Goal: Information Seeking & Learning: Learn about a topic

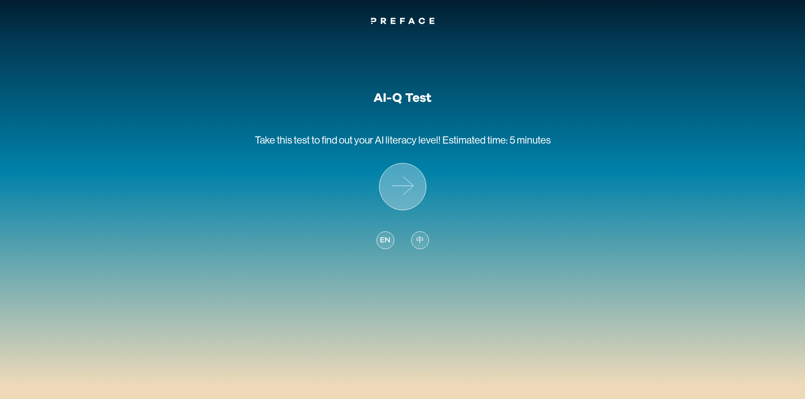
click at [399, 187] on icon at bounding box center [403, 187] width 46 height 46
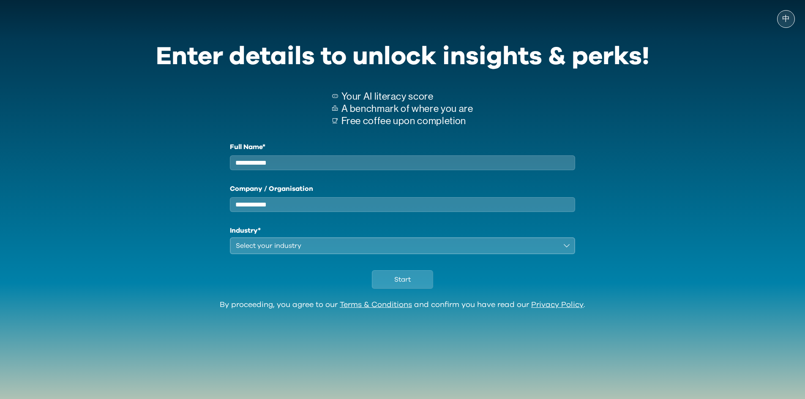
click at [328, 163] on input "Full Name*" at bounding box center [403, 163] width 346 height 15
type input "**"
click at [302, 212] on input "Company / Organisation" at bounding box center [403, 204] width 346 height 15
type input "***"
click at [273, 229] on div "Select your industry" at bounding box center [397, 246] width 322 height 10
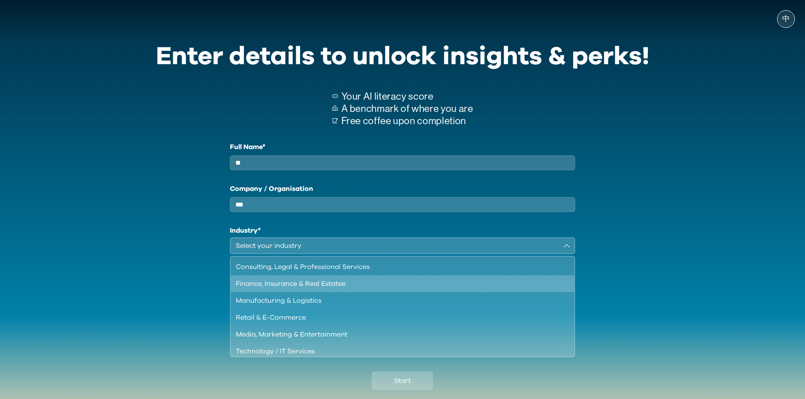
click at [330, 229] on div "Finance, Insurance & Real Estatee" at bounding box center [398, 284] width 324 height 10
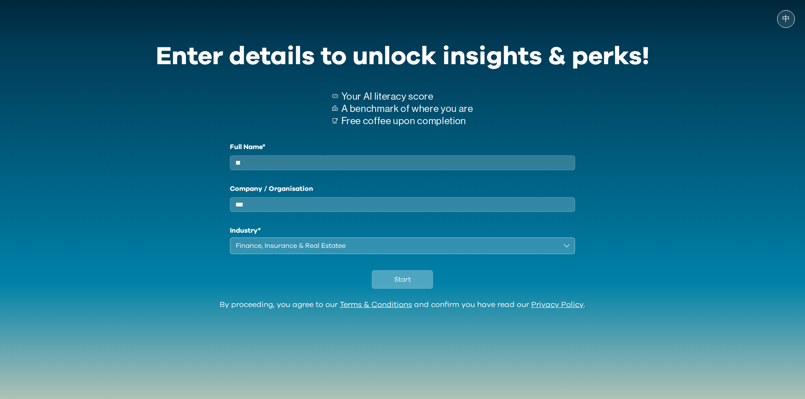
click at [399, 229] on span "Start" at bounding box center [402, 280] width 16 height 10
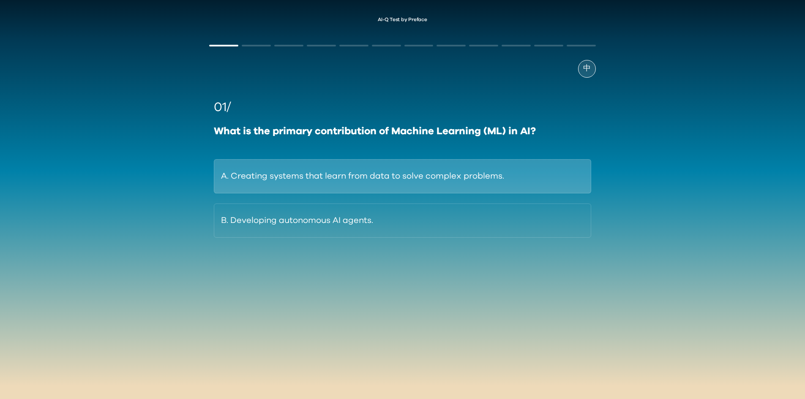
click at [399, 174] on button "A. Creating systems that learn from data to solve complex problems." at bounding box center [402, 176] width 377 height 34
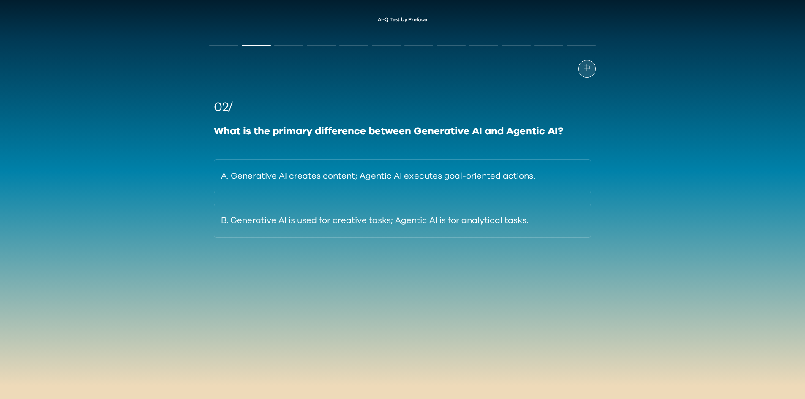
click at [399, 174] on button "A. Generative AI creates content; Agentic AI executes goal-oriented actions." at bounding box center [402, 176] width 377 height 34
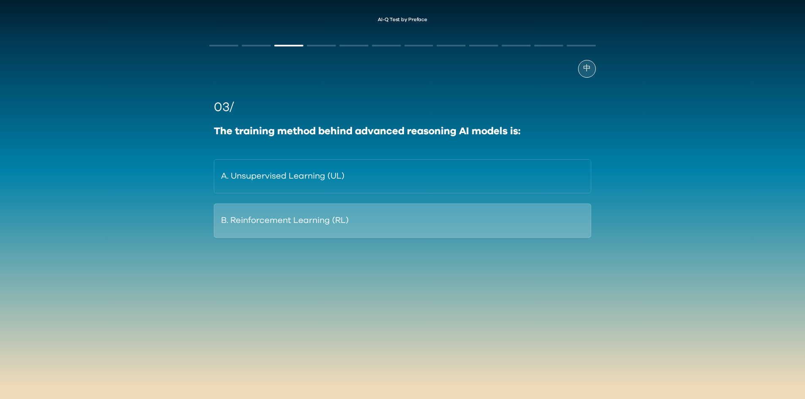
click at [327, 222] on button "B. Reinforcement Learning (RL)" at bounding box center [402, 221] width 377 height 34
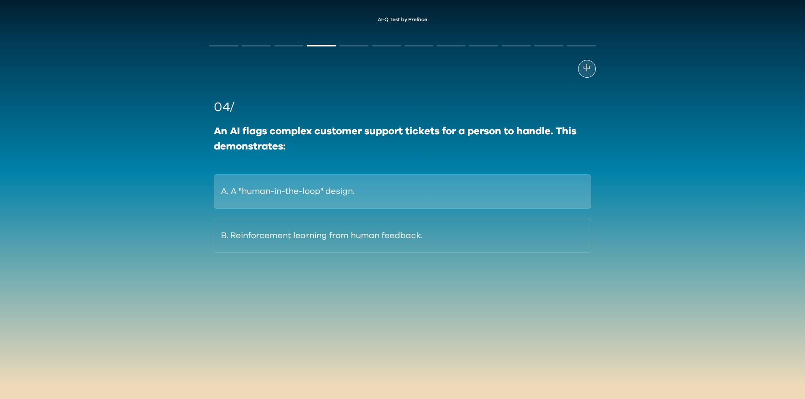
click at [330, 201] on button "A. A "human-in-the-loop" design." at bounding box center [402, 192] width 377 height 34
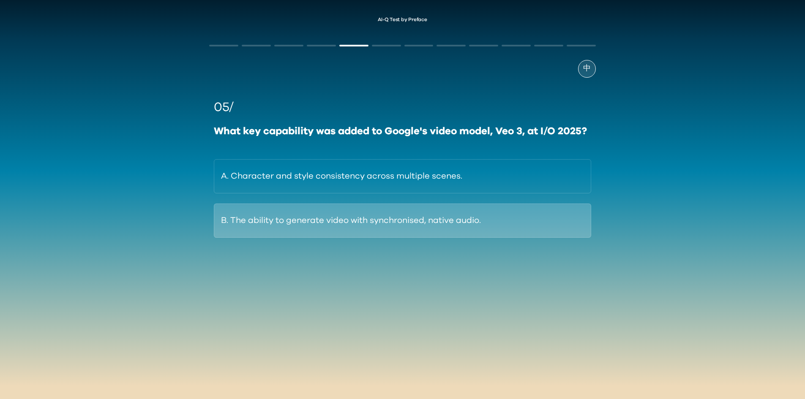
click at [399, 223] on button "B. The ability to generate video with synchronised, native audio." at bounding box center [402, 221] width 377 height 34
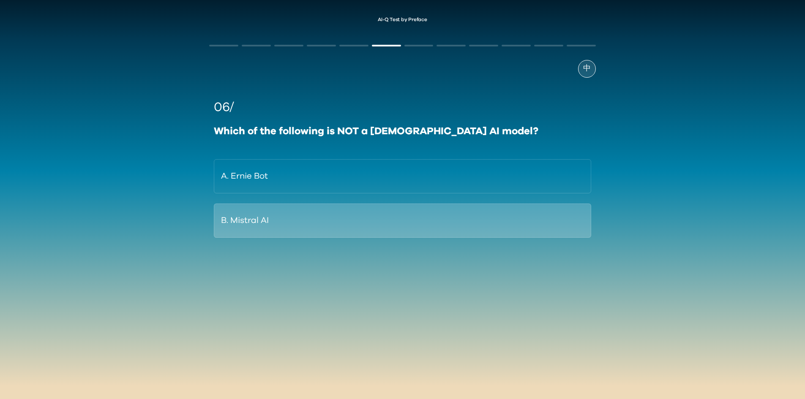
click at [349, 224] on button "B. Mistral AI" at bounding box center [402, 221] width 377 height 34
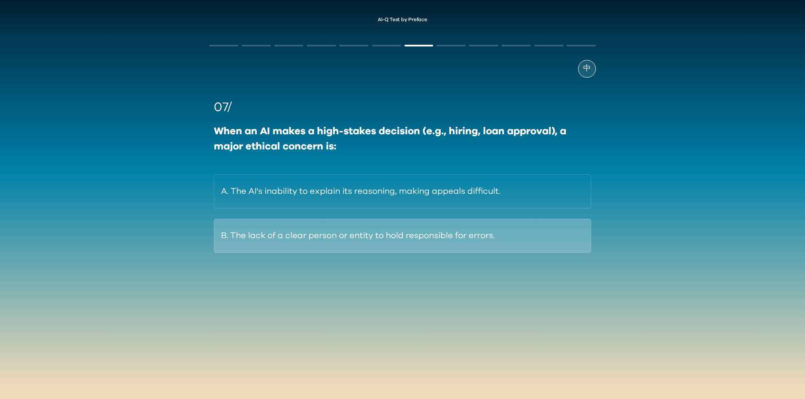
click at [399, 229] on button "B. The lack of a clear person or entity to hold responsible for errors." at bounding box center [402, 236] width 377 height 34
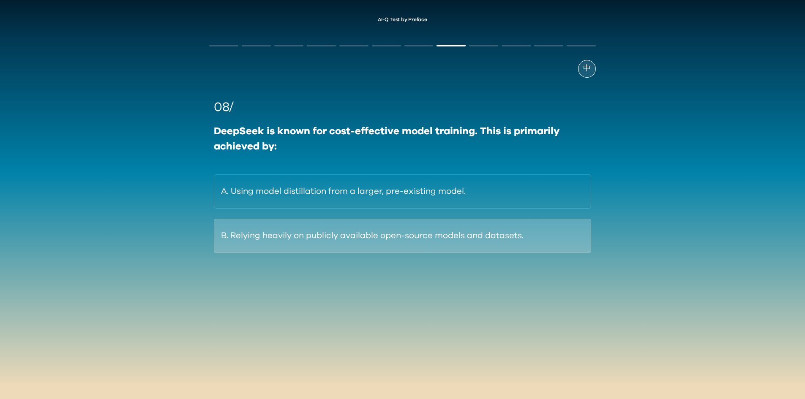
click at [399, 229] on button "B. Relying heavily on publicly available open-source models and datasets." at bounding box center [402, 236] width 377 height 34
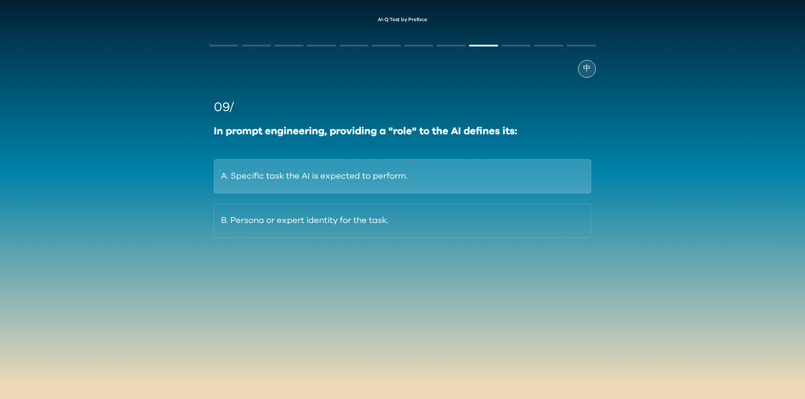
click at [386, 178] on button "A. Specific task the AI is expected to perform." at bounding box center [402, 176] width 377 height 34
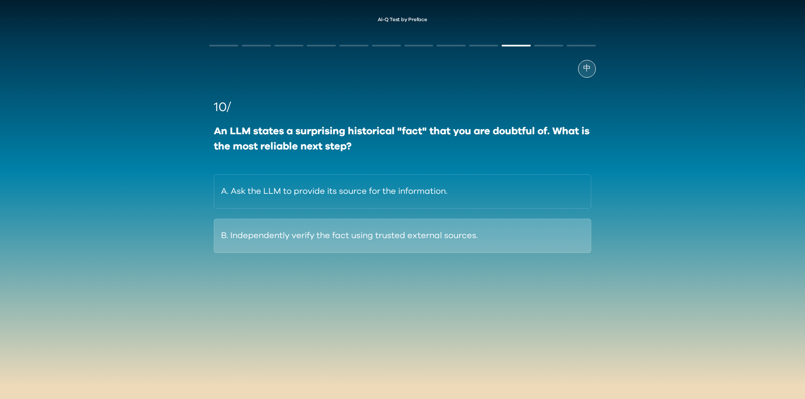
click at [399, 229] on button "B. Independently verify the fact using trusted external sources." at bounding box center [402, 236] width 377 height 34
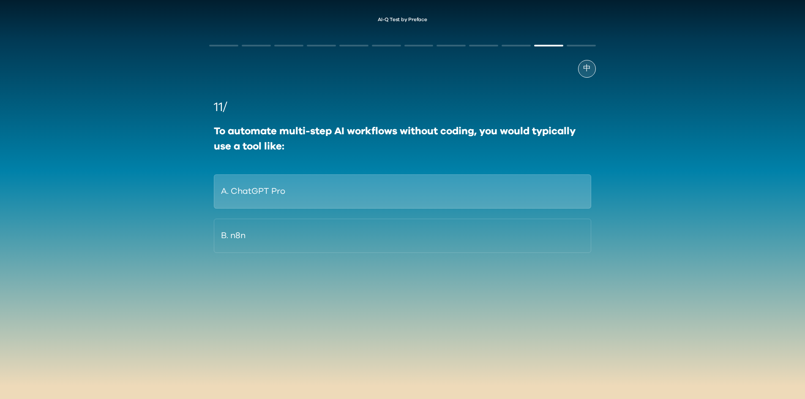
click at [371, 200] on button "A. ChatGPT Pro" at bounding box center [402, 192] width 377 height 34
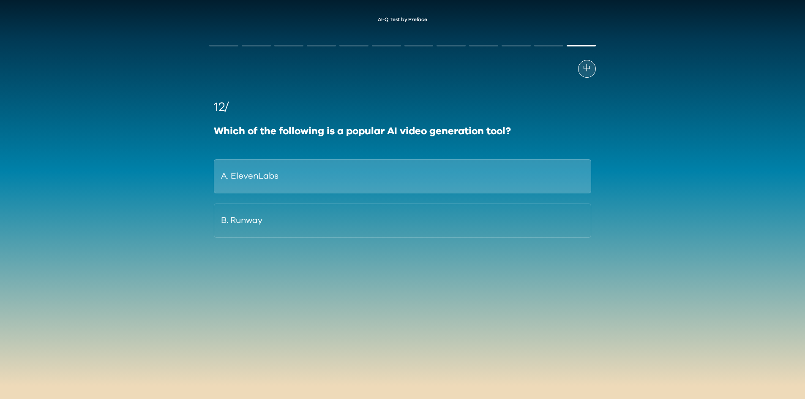
click at [268, 189] on button "A. ElevenLabs" at bounding box center [402, 176] width 377 height 34
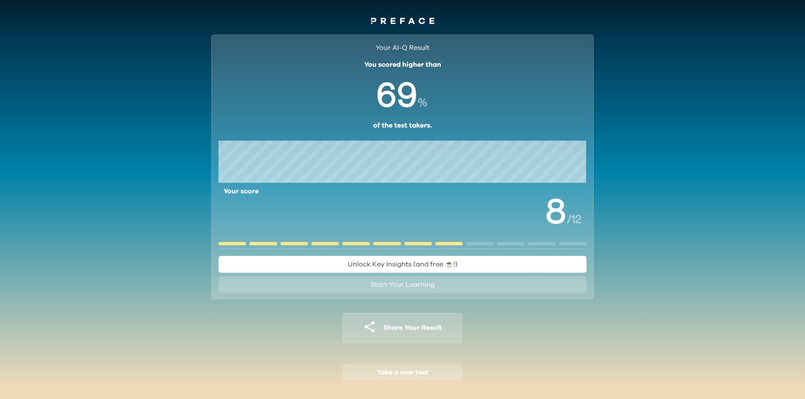
click at [391, 229] on span "Start Your Learning" at bounding box center [403, 285] width 64 height 7
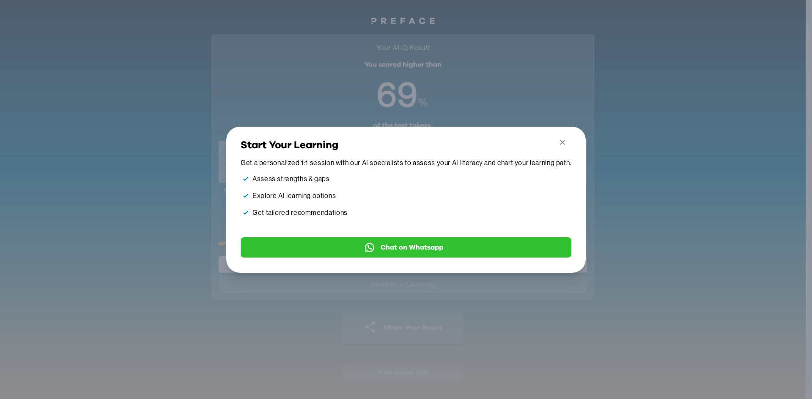
click at [399, 141] on icon "button" at bounding box center [562, 142] width 9 height 9
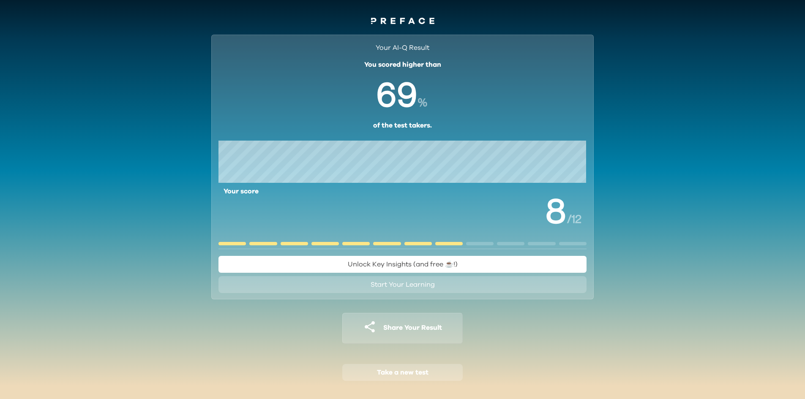
click at [399, 229] on span "Unlock Key Insights (and free ☕️!)" at bounding box center [403, 264] width 110 height 7
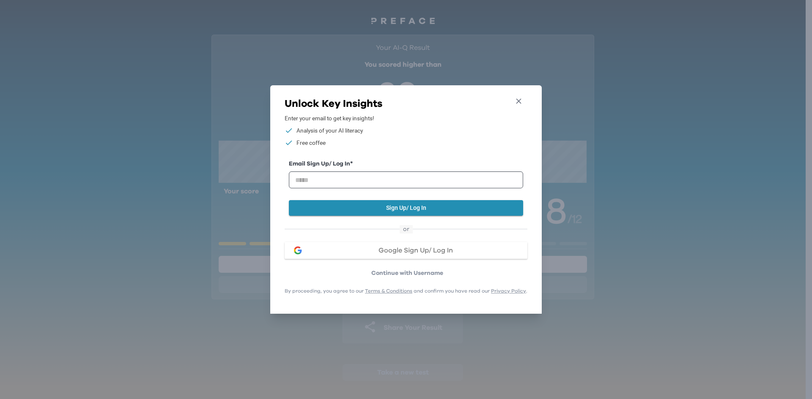
click at [399, 97] on icon "button" at bounding box center [518, 101] width 9 height 9
